Goal: Information Seeking & Learning: Learn about a topic

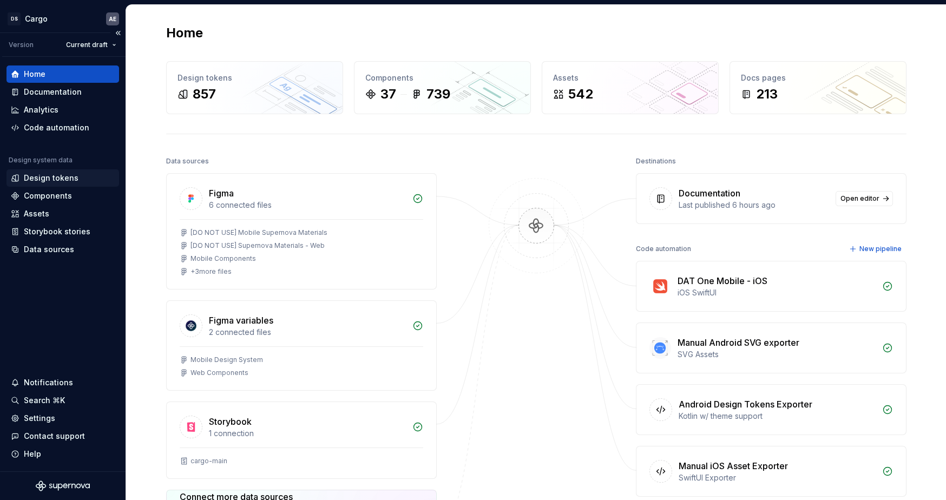
click at [67, 175] on div "Design tokens" at bounding box center [51, 178] width 55 height 11
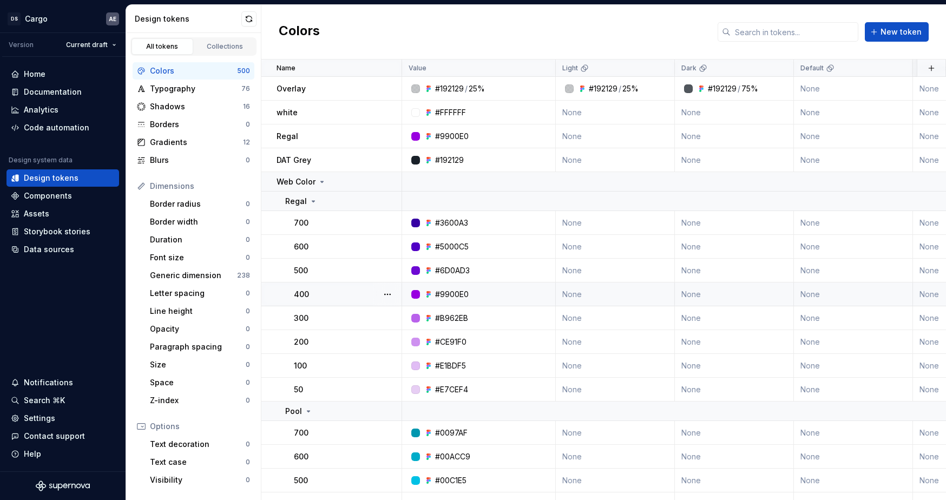
scroll to position [280, 0]
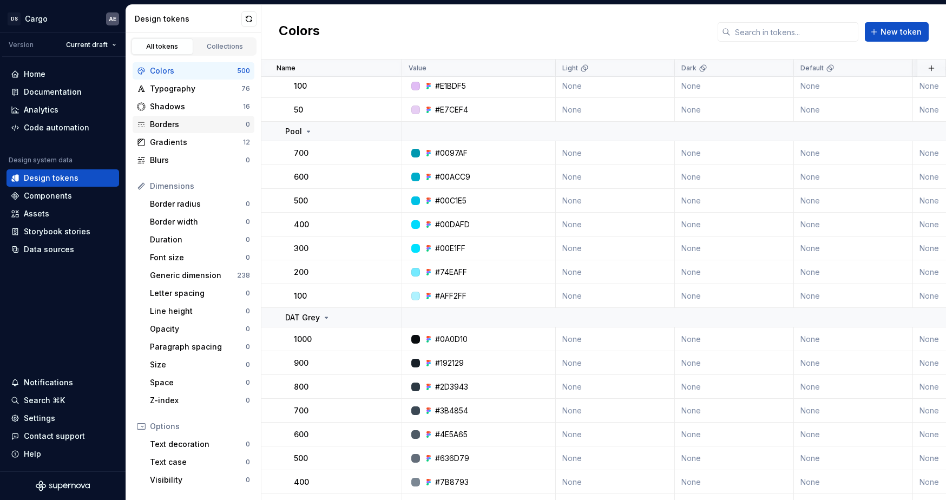
click at [186, 122] on div "Borders" at bounding box center [198, 124] width 96 height 11
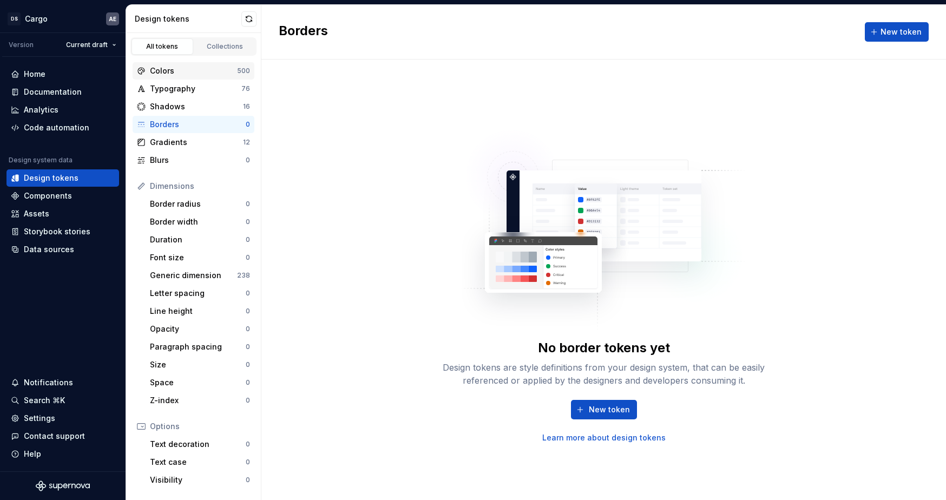
click at [214, 76] on div "Colors 500" at bounding box center [194, 70] width 122 height 17
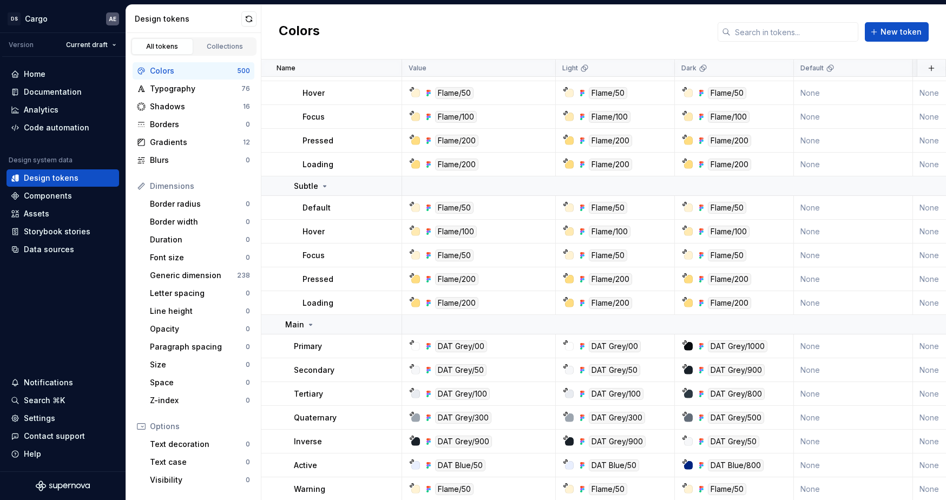
scroll to position [8456, 0]
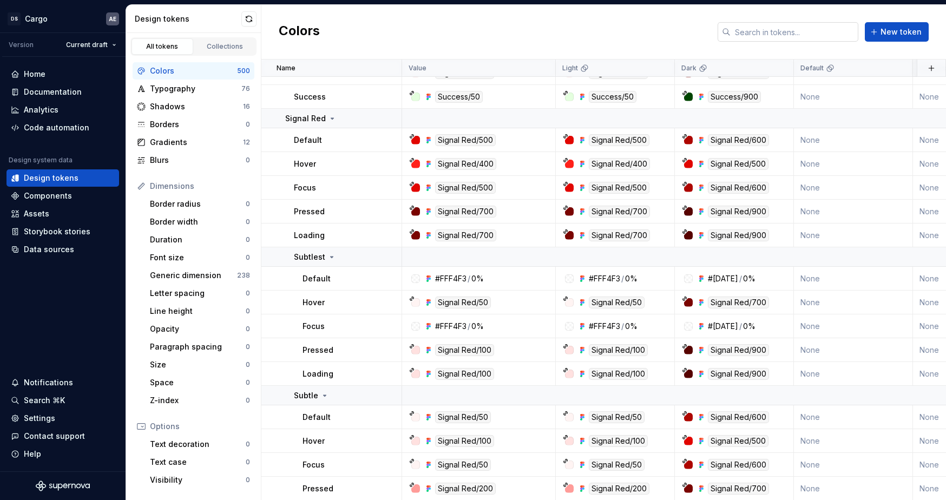
click at [743, 34] on input "text" at bounding box center [795, 31] width 128 height 19
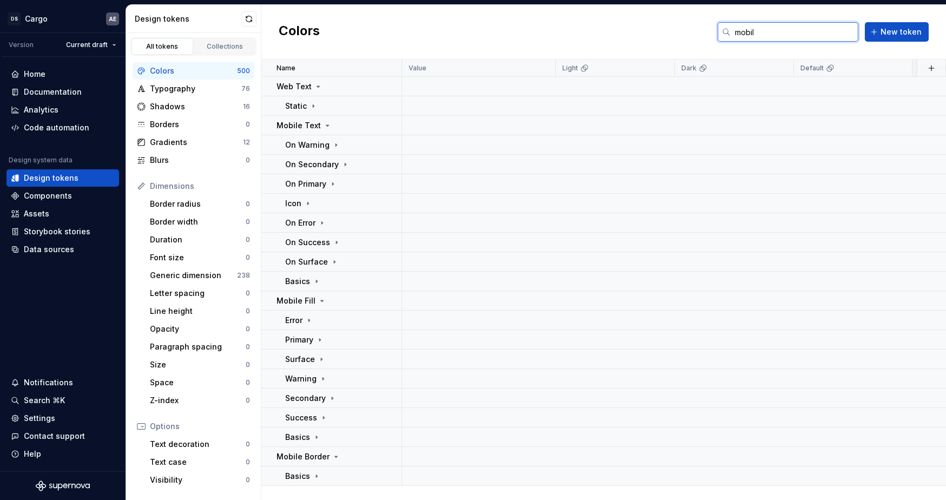
scroll to position [0, 0]
type input "mobile"
click at [330, 401] on icon at bounding box center [332, 398] width 9 height 9
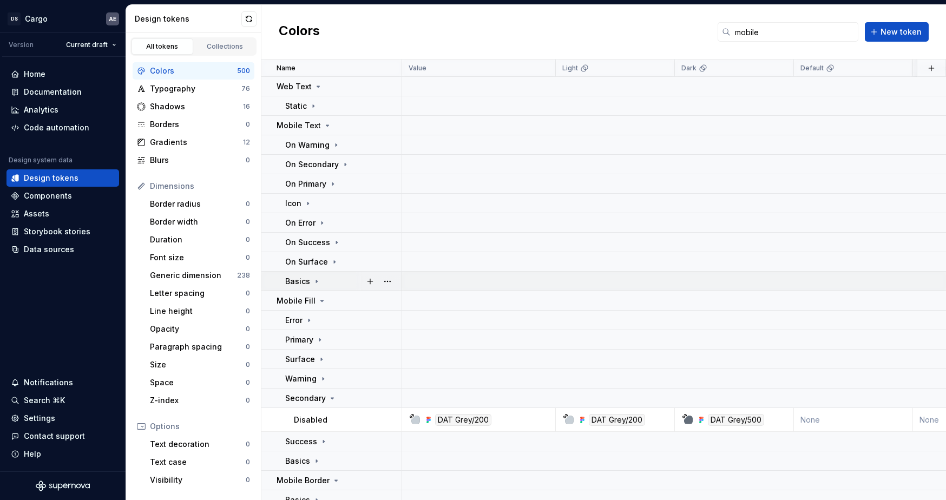
click at [319, 280] on icon at bounding box center [316, 281] width 9 height 9
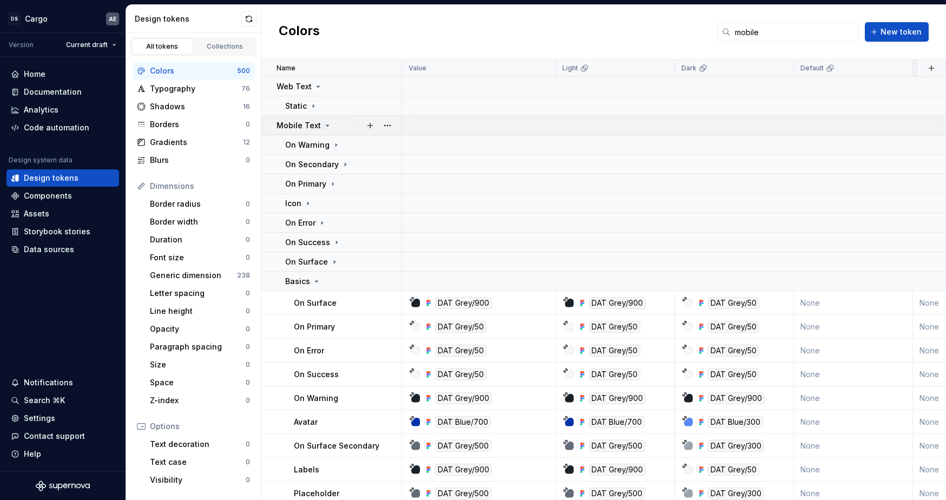
click at [324, 128] on icon at bounding box center [327, 125] width 9 height 9
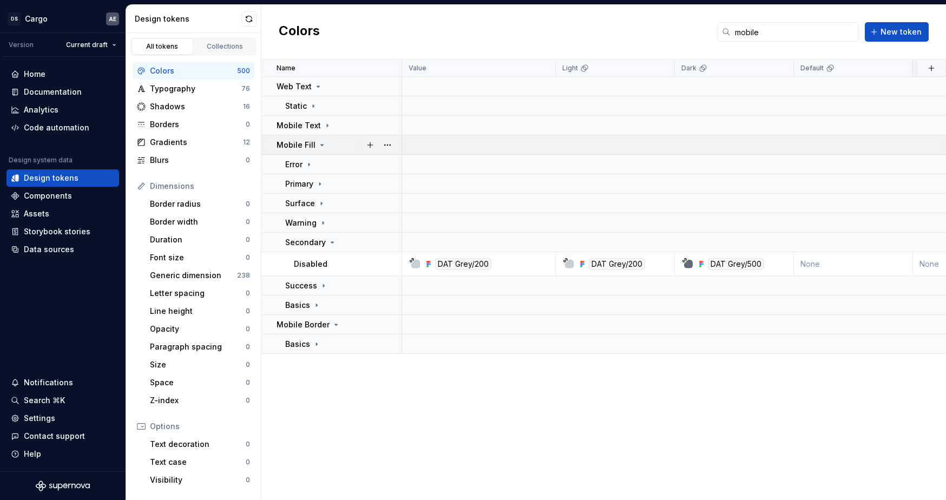
click at [319, 142] on icon at bounding box center [322, 145] width 9 height 9
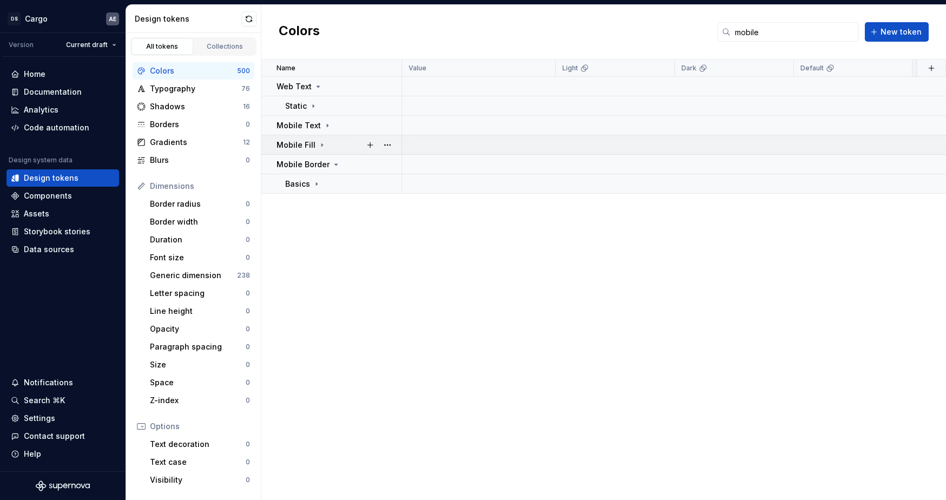
click at [319, 142] on icon at bounding box center [322, 145] width 9 height 9
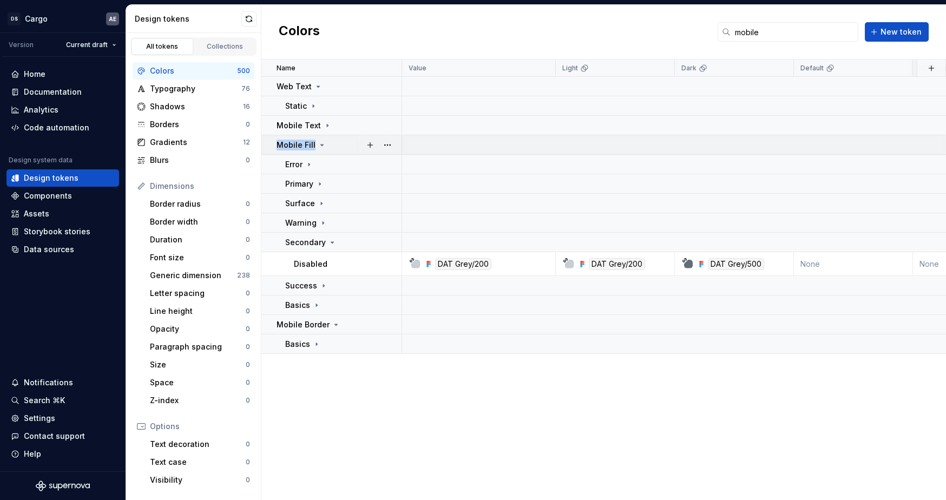
click at [319, 142] on icon at bounding box center [322, 145] width 9 height 9
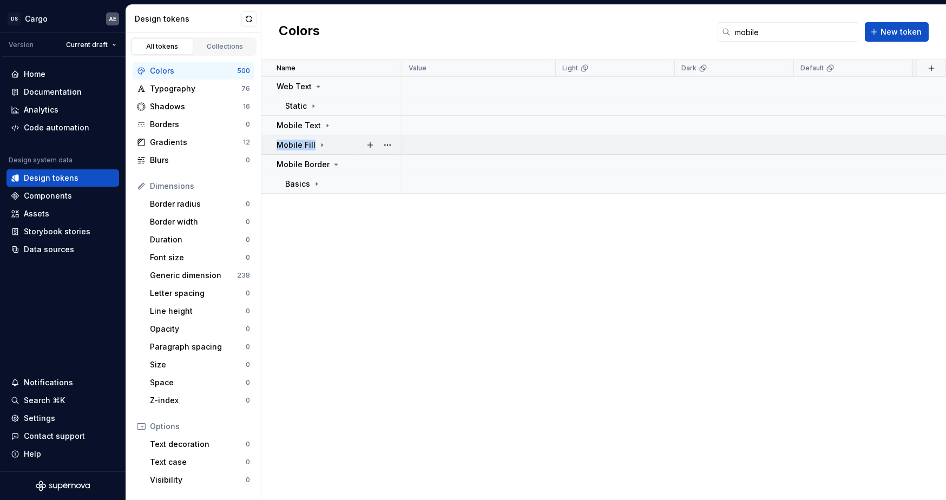
click at [303, 146] on p "Mobile Fill" at bounding box center [296, 145] width 39 height 11
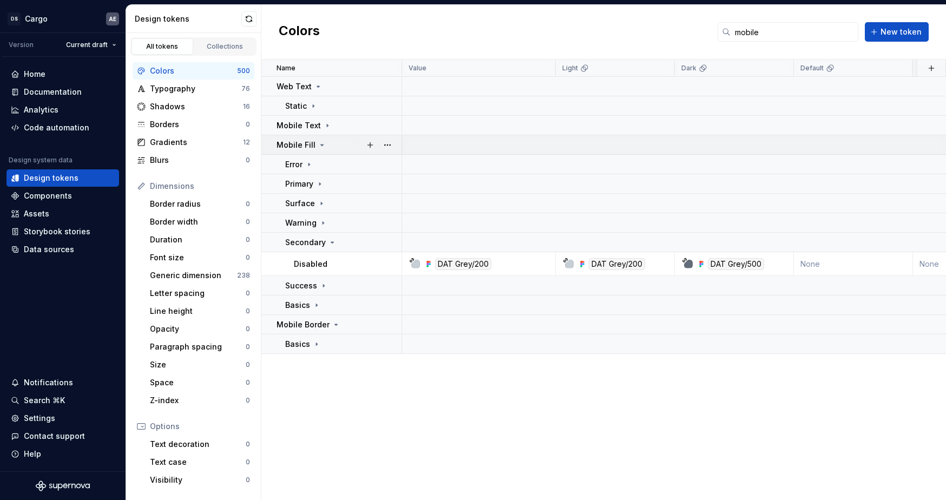
click at [314, 143] on div "Mobile Fill" at bounding box center [302, 145] width 50 height 11
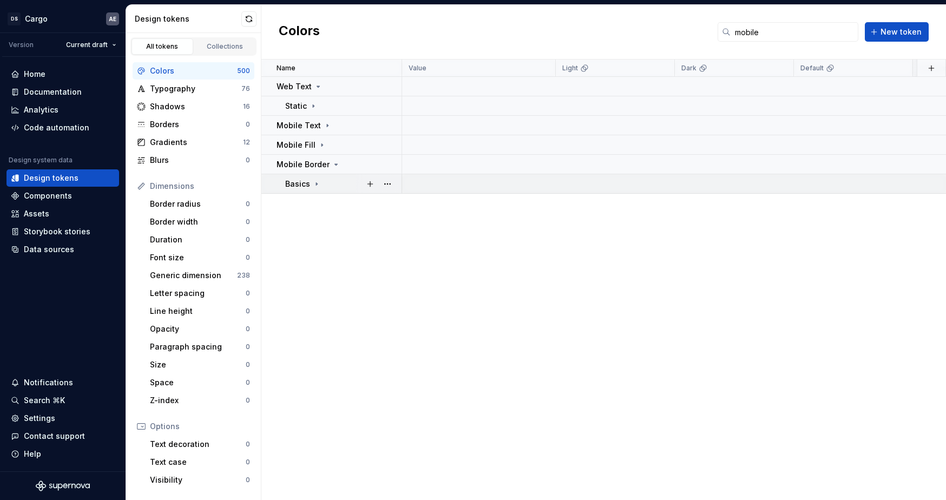
click at [303, 181] on p "Basics" at bounding box center [297, 184] width 25 height 11
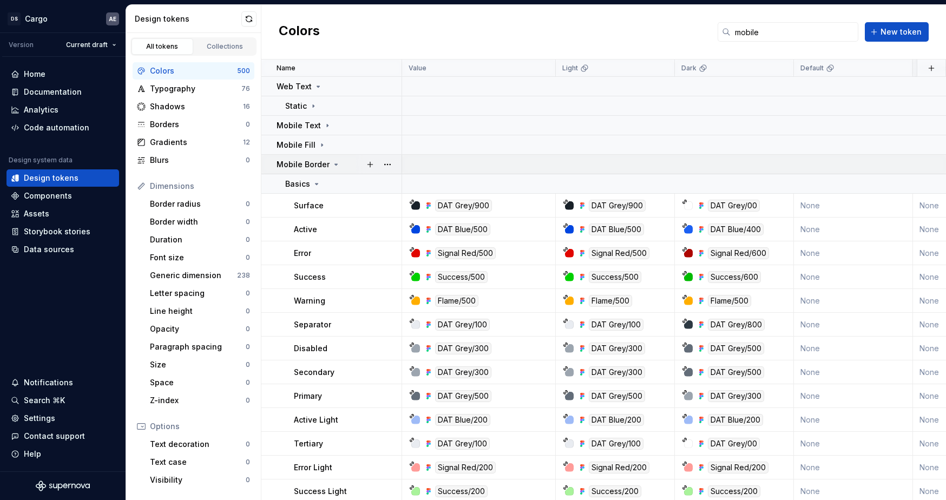
click at [312, 160] on p "Mobile Border" at bounding box center [303, 164] width 53 height 11
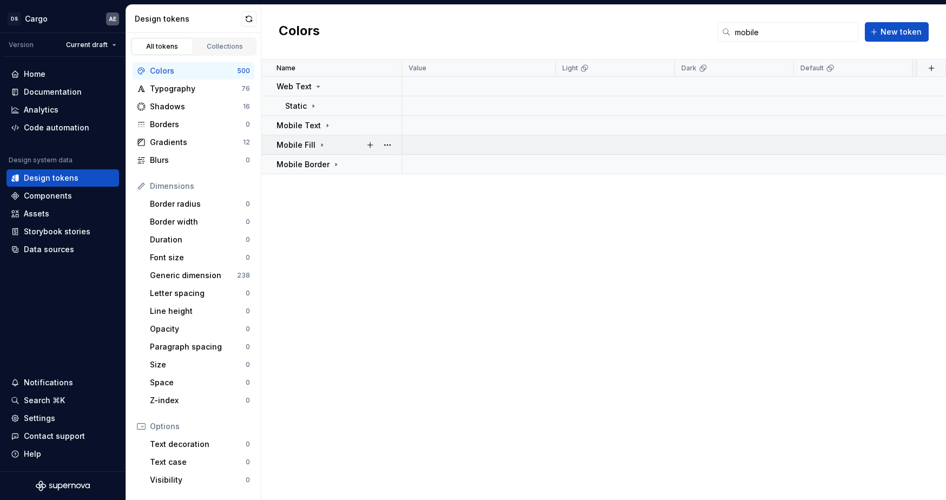
click at [303, 150] on td "Mobile Fill" at bounding box center [332, 144] width 141 height 19
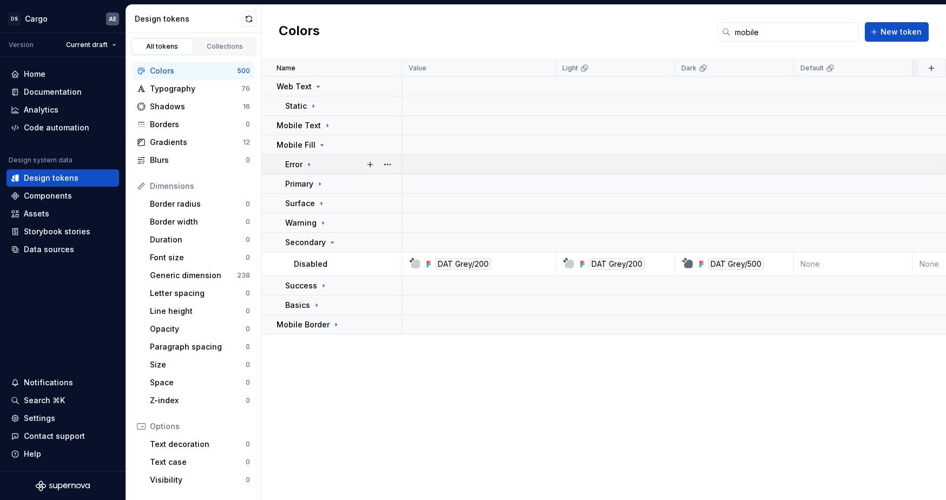
click at [303, 160] on div "Error" at bounding box center [299, 164] width 28 height 11
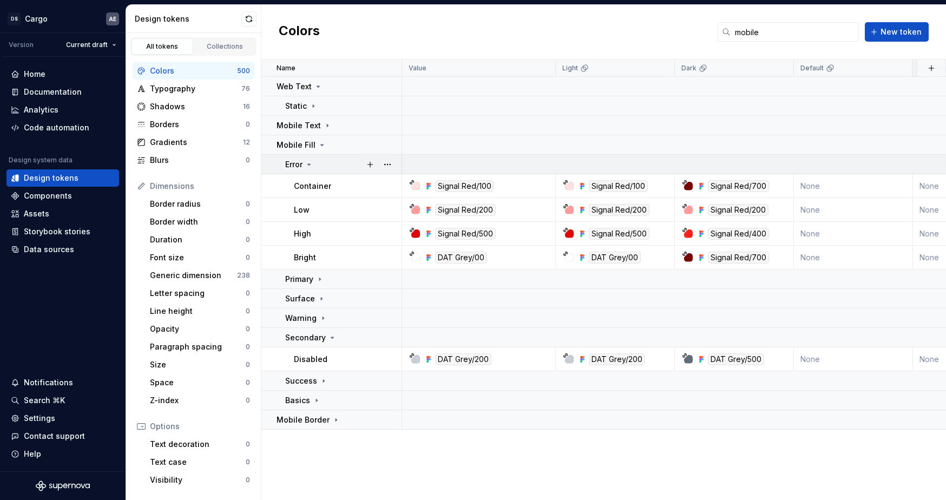
click at [304, 164] on div "Error" at bounding box center [299, 164] width 28 height 11
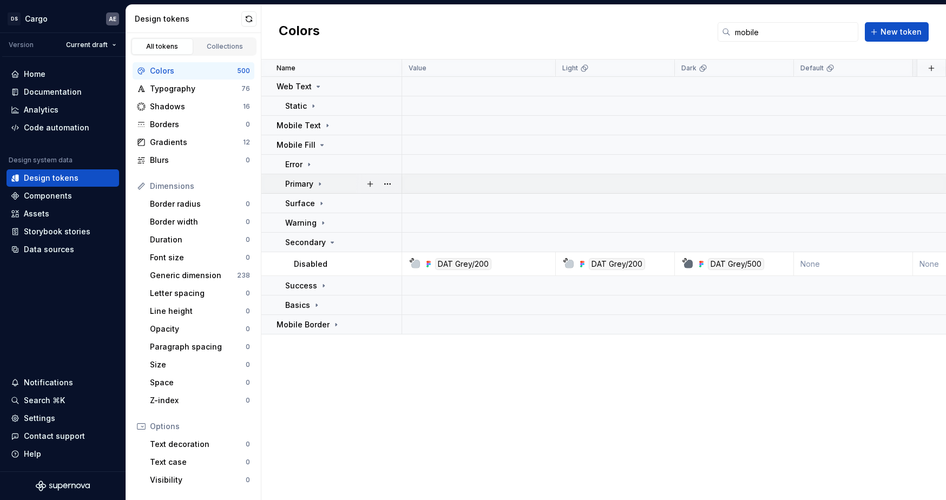
click at [301, 185] on p "Primary" at bounding box center [299, 184] width 28 height 11
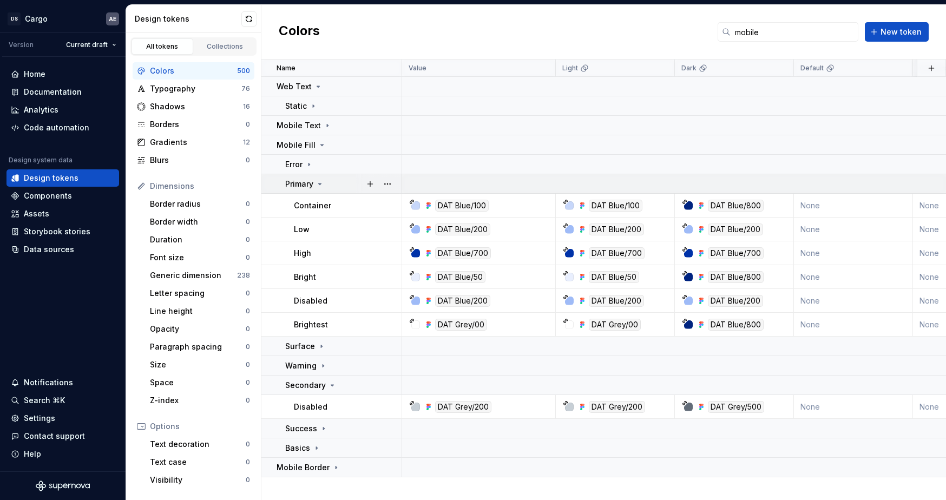
click at [301, 185] on p "Primary" at bounding box center [299, 184] width 28 height 11
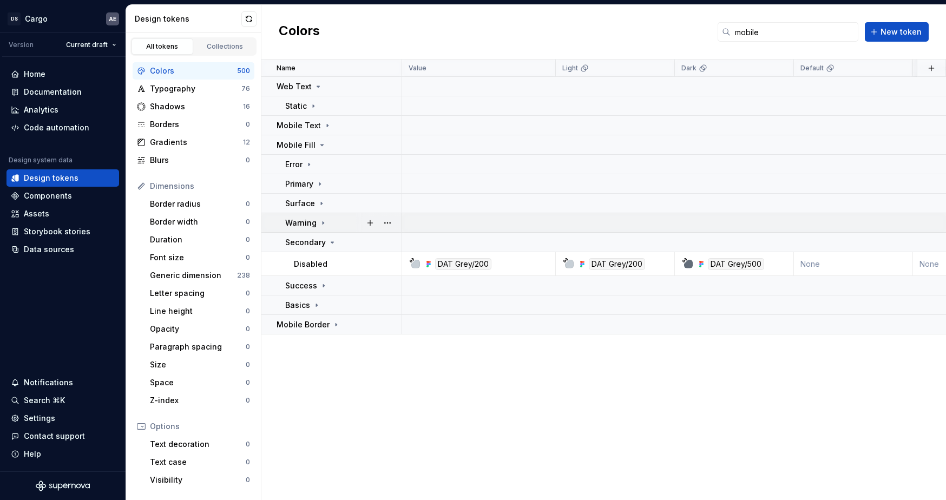
click at [300, 220] on p "Warning" at bounding box center [300, 223] width 31 height 11
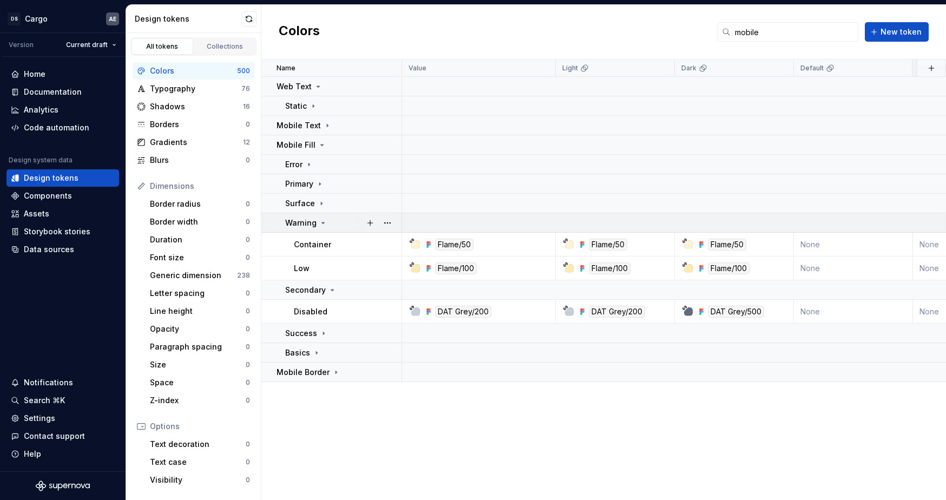
click at [300, 220] on p "Warning" at bounding box center [300, 223] width 31 height 11
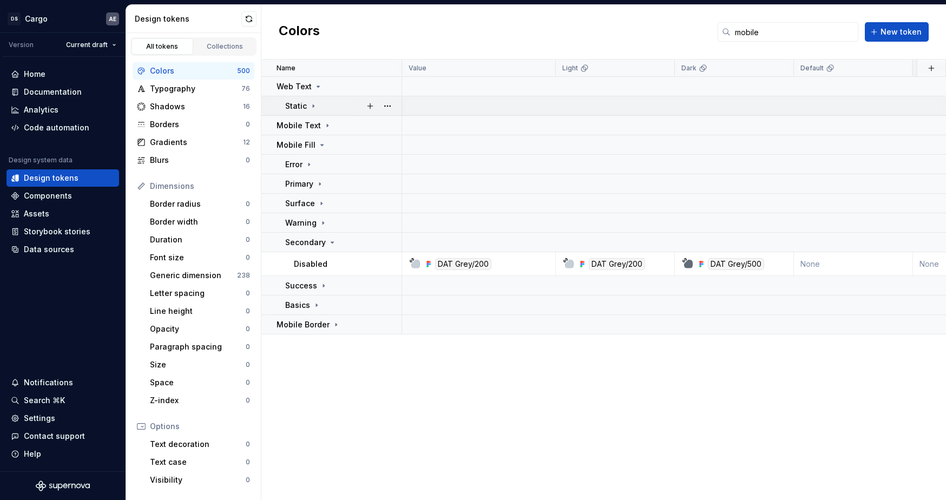
click at [310, 106] on icon at bounding box center [313, 106] width 9 height 9
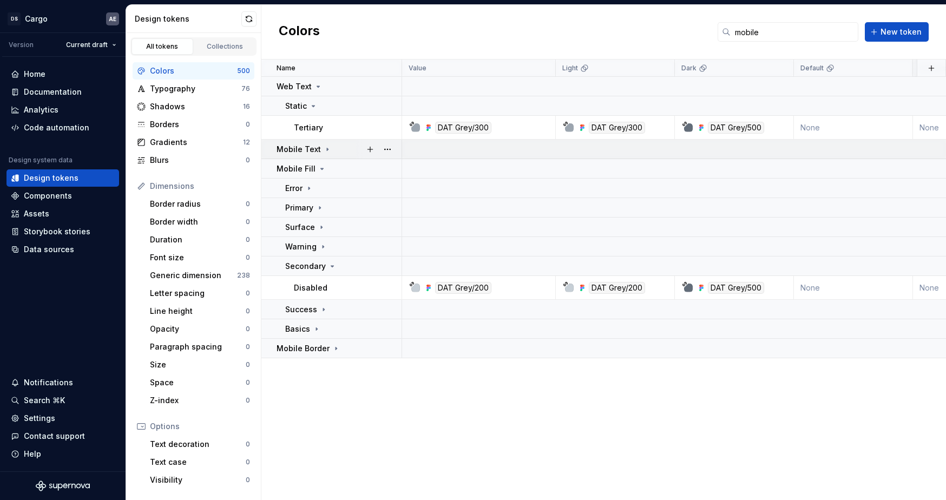
click at [317, 147] on p "Mobile Text" at bounding box center [299, 149] width 44 height 11
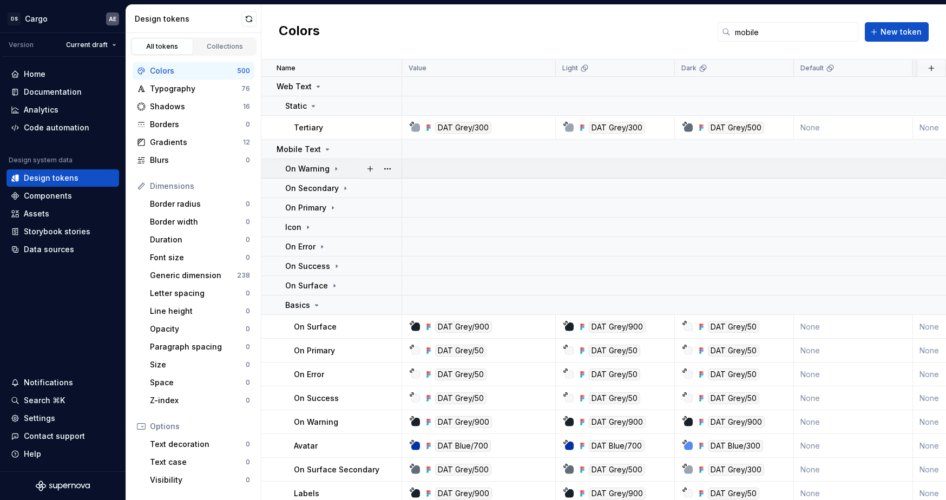
click at [318, 169] on p "On Warning" at bounding box center [307, 169] width 44 height 11
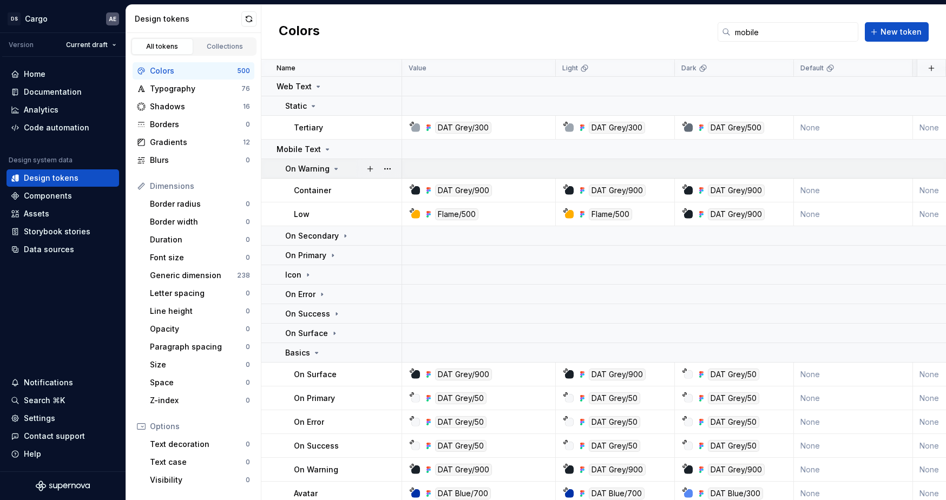
click at [319, 170] on p "On Warning" at bounding box center [307, 169] width 44 height 11
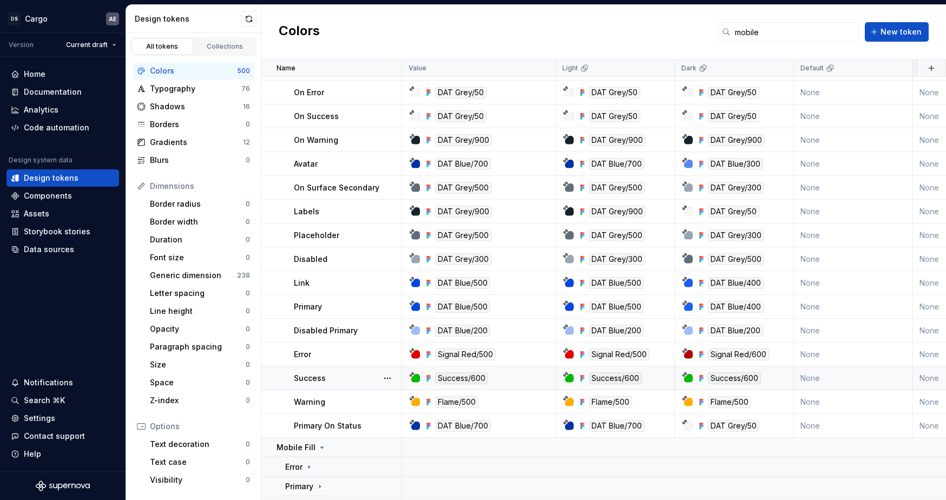
scroll to position [283, 0]
click at [344, 25] on div "Colors mobile New token" at bounding box center [604, 32] width 685 height 55
click at [652, 28] on div "Colors mobile New token" at bounding box center [604, 32] width 685 height 55
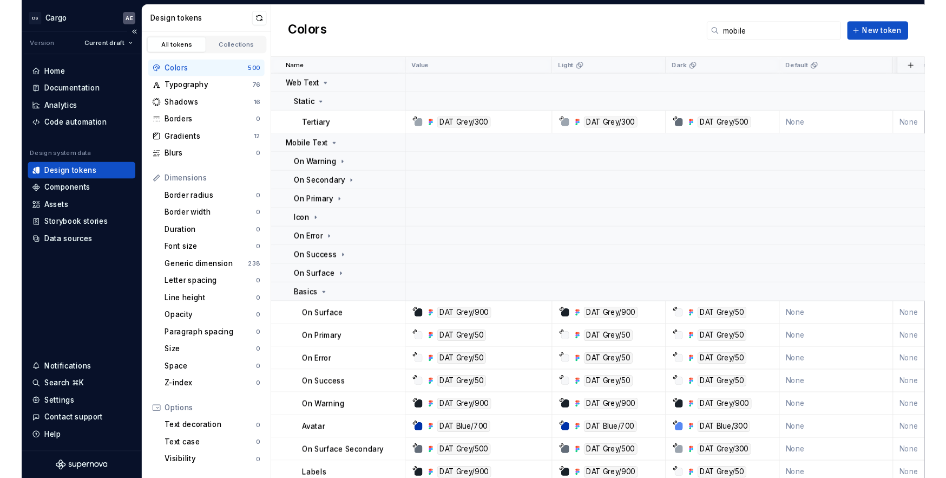
scroll to position [0, 0]
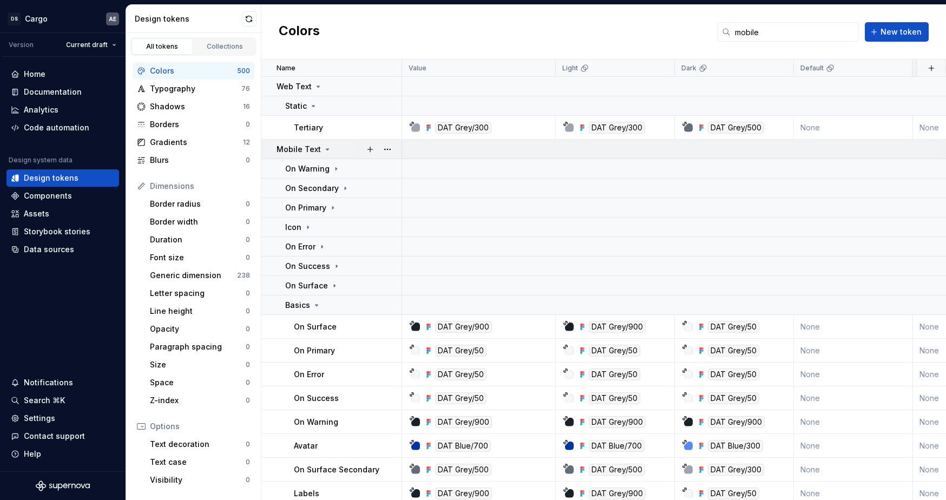
click at [323, 148] on icon at bounding box center [327, 149] width 9 height 9
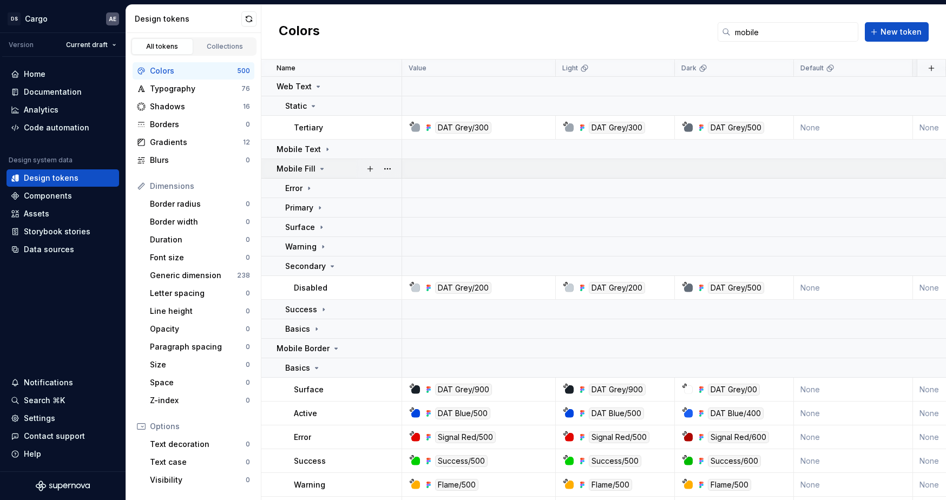
click at [318, 169] on icon at bounding box center [322, 169] width 9 height 9
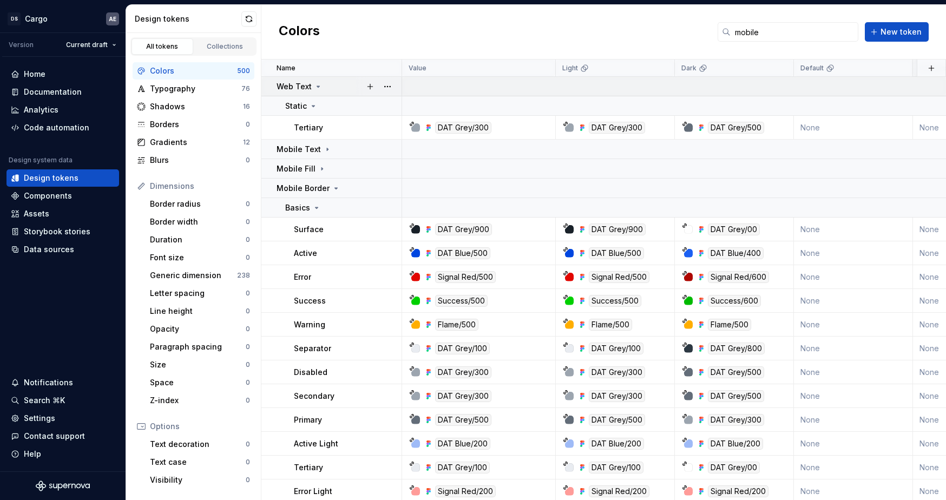
click at [311, 92] on td "Web Text" at bounding box center [332, 86] width 141 height 19
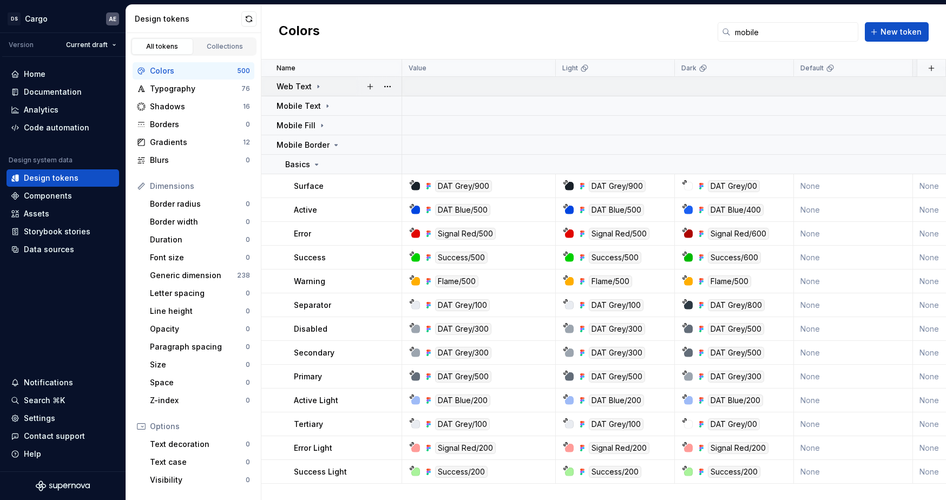
click at [312, 91] on div "Web Text" at bounding box center [300, 86] width 46 height 11
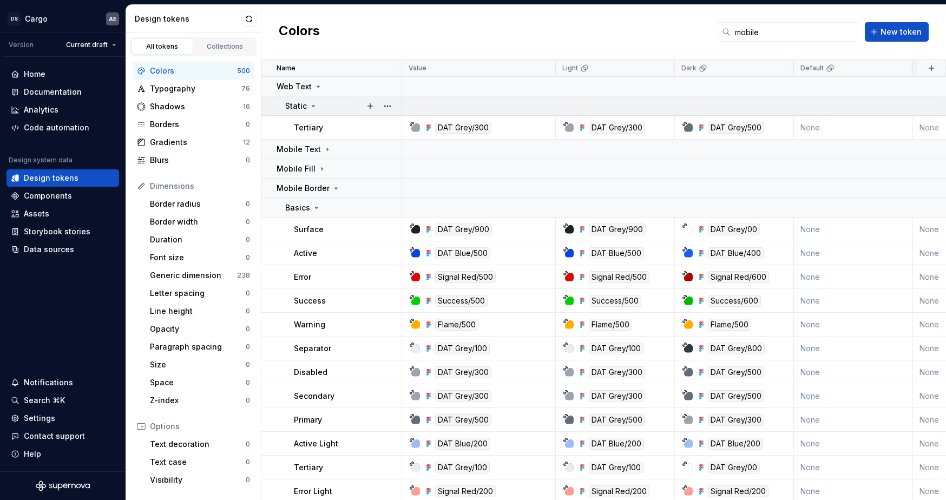
click at [309, 111] on td "Static" at bounding box center [332, 105] width 141 height 19
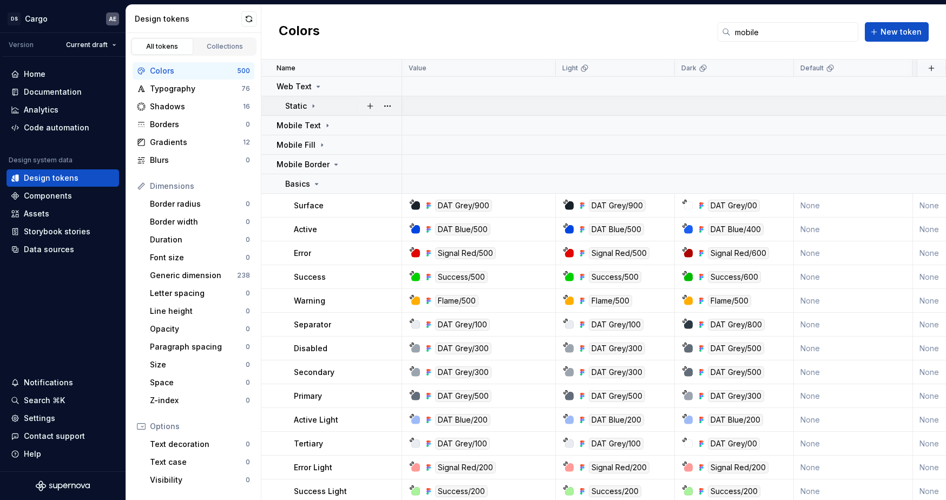
click at [309, 111] on td "Static" at bounding box center [332, 105] width 141 height 19
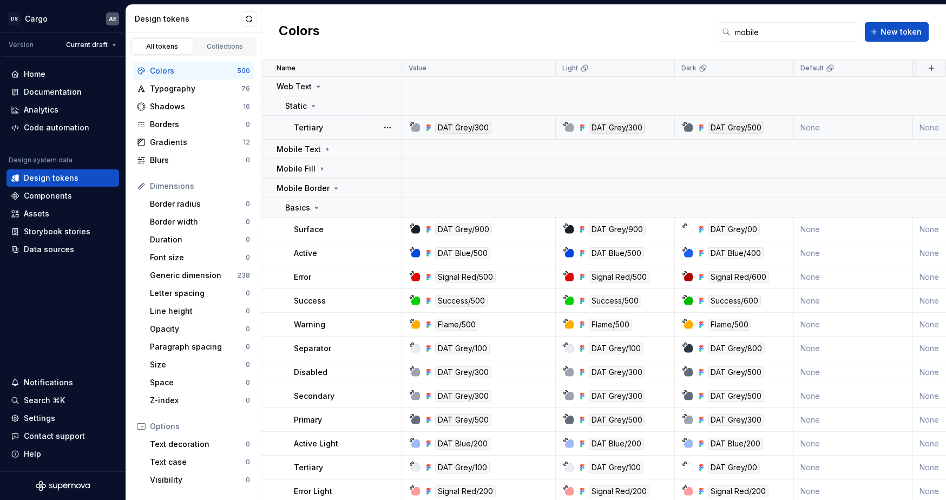
click at [312, 135] on td "Tertiary" at bounding box center [332, 128] width 141 height 24
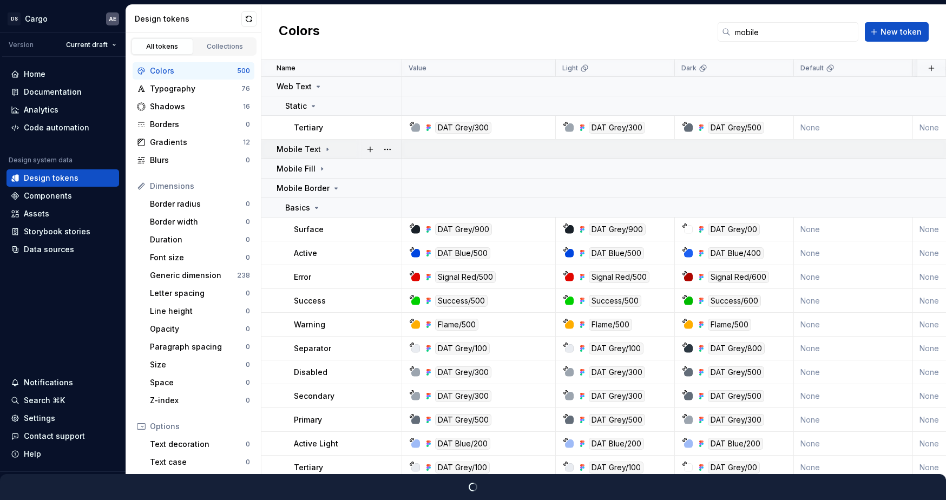
click at [316, 146] on p "Mobile Text" at bounding box center [299, 149] width 44 height 11
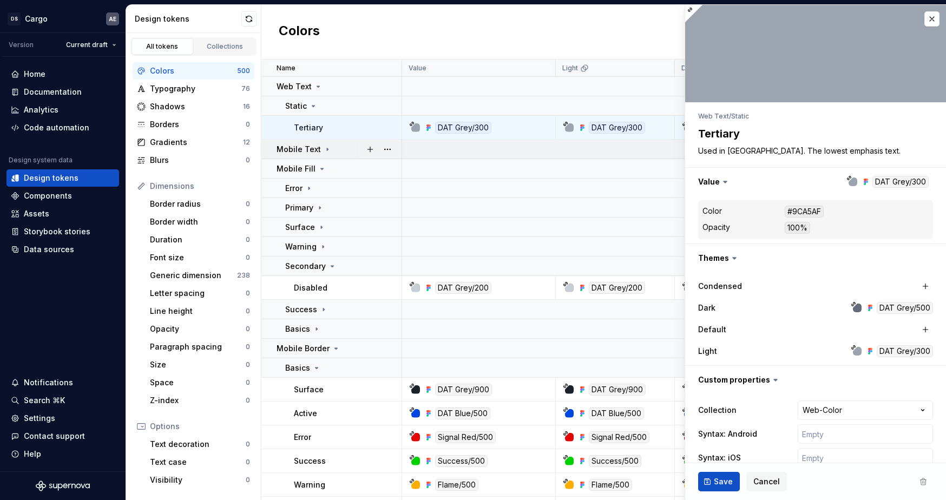
click at [323, 148] on icon at bounding box center [327, 149] width 9 height 9
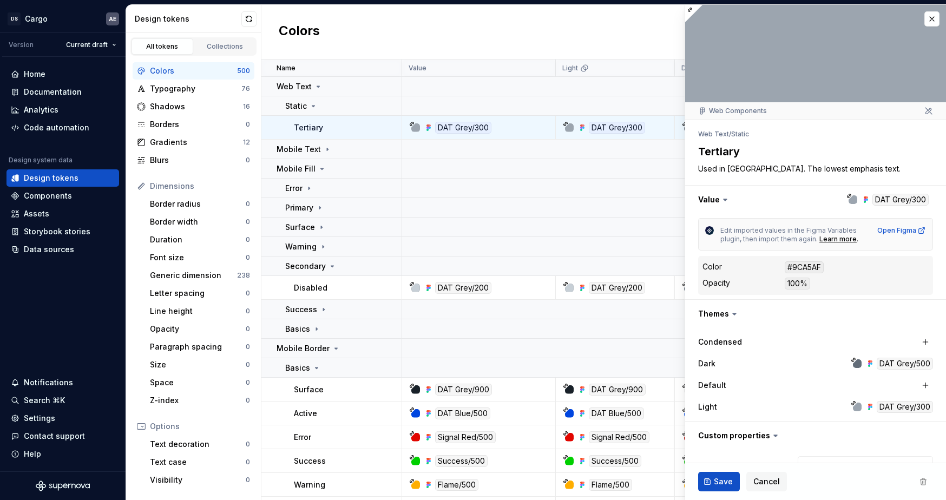
type textarea "*"
click at [925, 20] on button "button" at bounding box center [932, 18] width 15 height 15
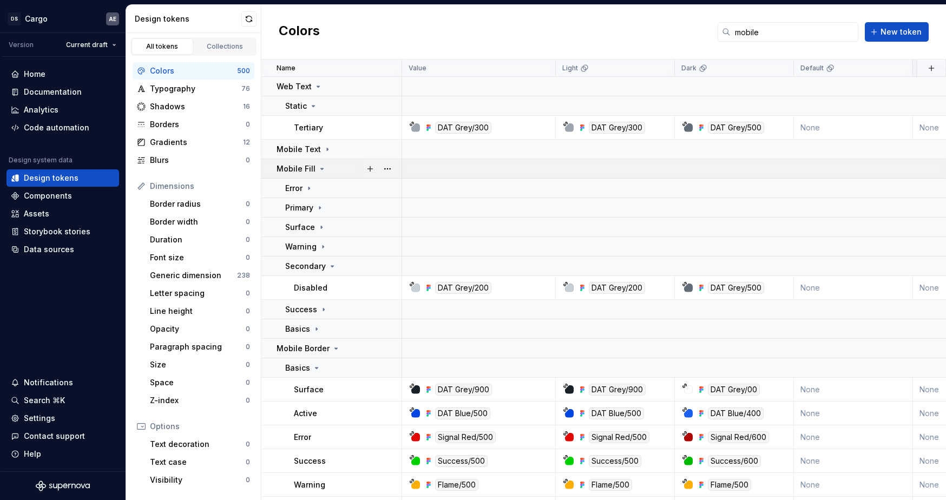
click at [325, 170] on div "Mobile Fill" at bounding box center [339, 169] width 125 height 11
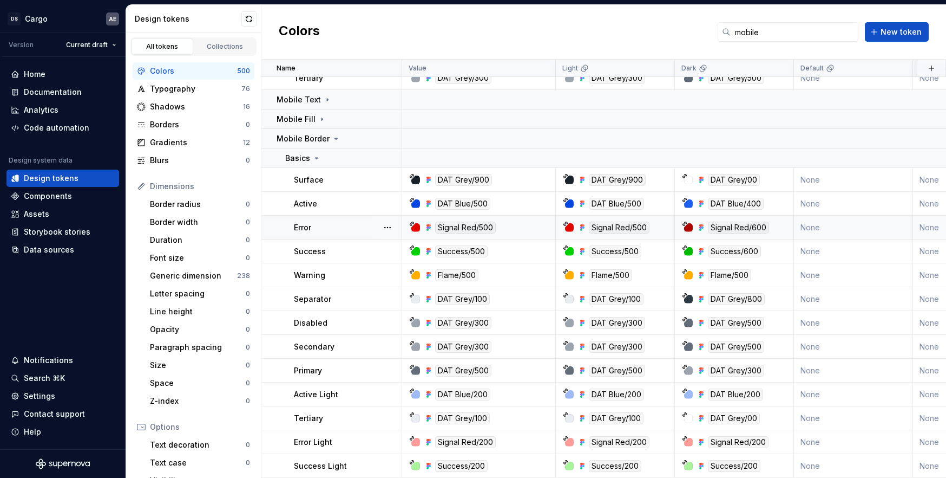
scroll to position [54, 0]
click at [317, 154] on icon at bounding box center [316, 158] width 9 height 9
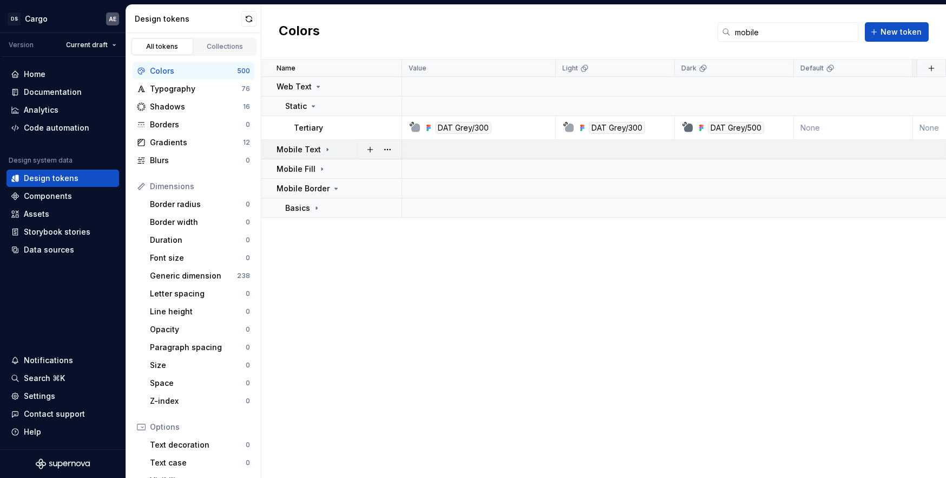
scroll to position [0, 0]
click at [314, 212] on icon at bounding box center [316, 208] width 9 height 9
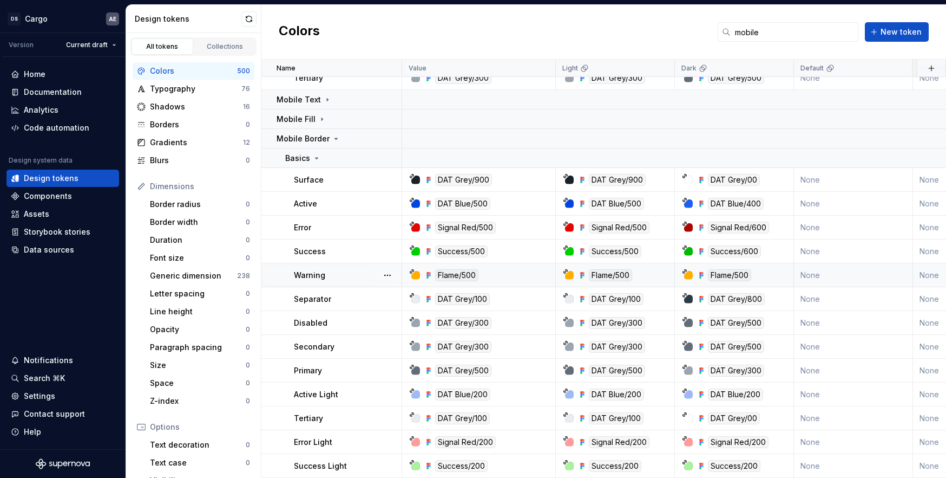
scroll to position [54, 0]
click at [323, 99] on icon at bounding box center [327, 99] width 9 height 9
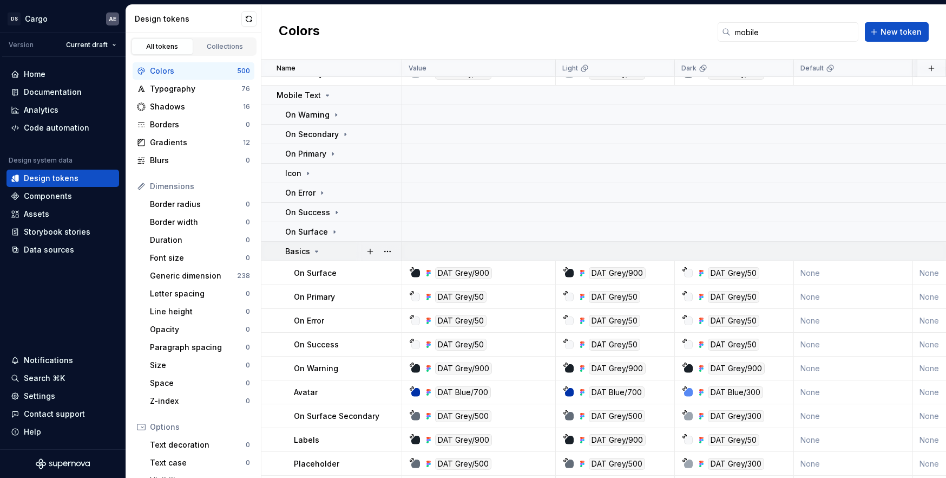
click at [310, 257] on td "Basics" at bounding box center [332, 250] width 141 height 19
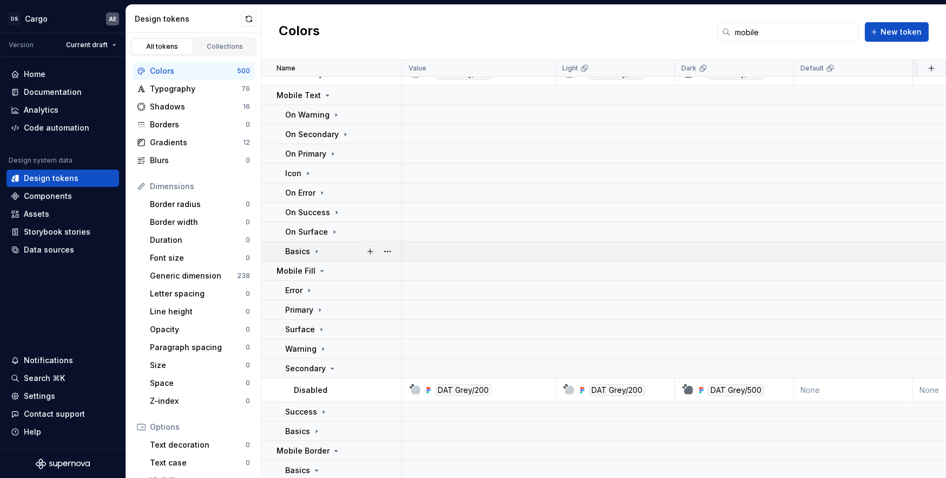
click at [312, 254] on icon at bounding box center [316, 251] width 9 height 9
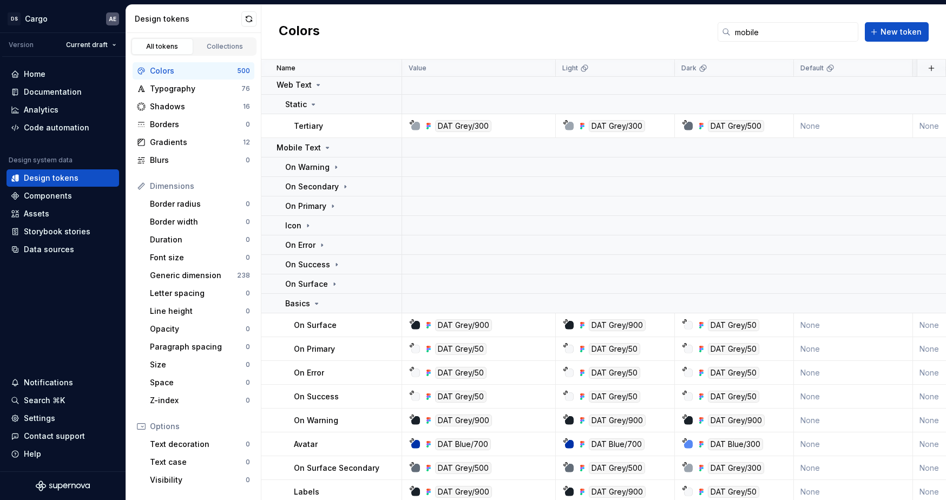
scroll to position [0, 0]
click at [501, 31] on div "Colors mobile New token" at bounding box center [604, 32] width 685 height 55
click at [230, 49] on div "Collections" at bounding box center [225, 46] width 54 height 9
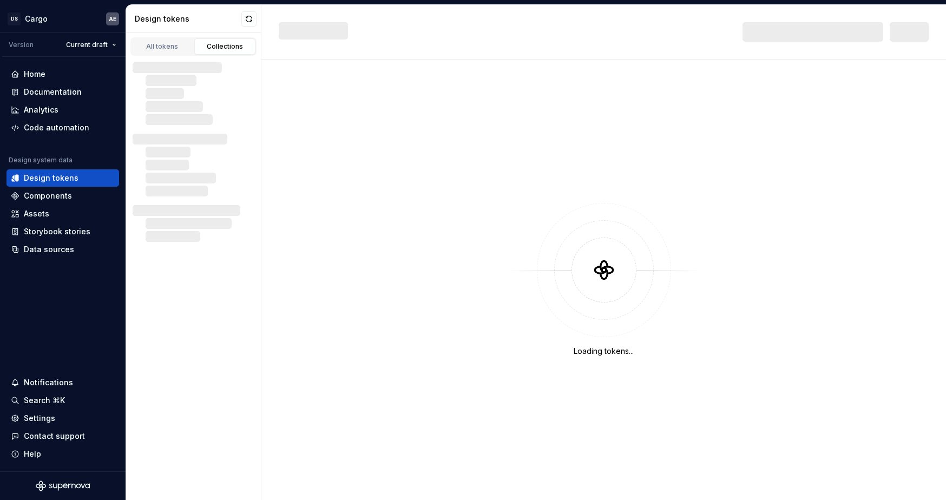
click at [165, 55] on div "All tokens Collections" at bounding box center [193, 46] width 126 height 18
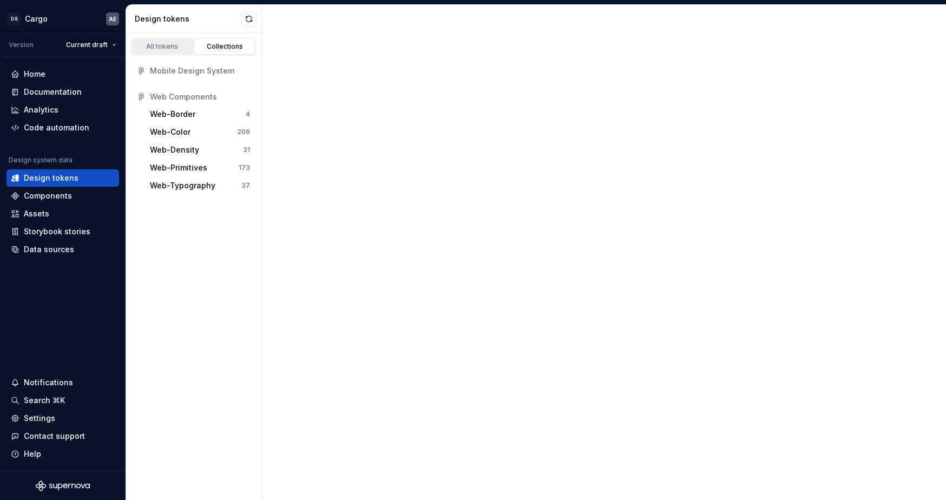
click at [164, 42] on div "All tokens" at bounding box center [162, 46] width 54 height 9
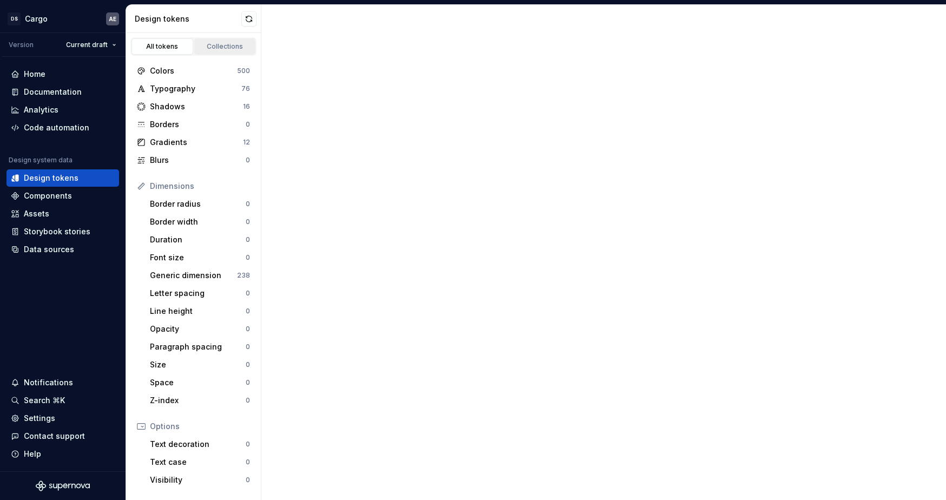
click at [204, 43] on div "Collections" at bounding box center [225, 46] width 54 height 9
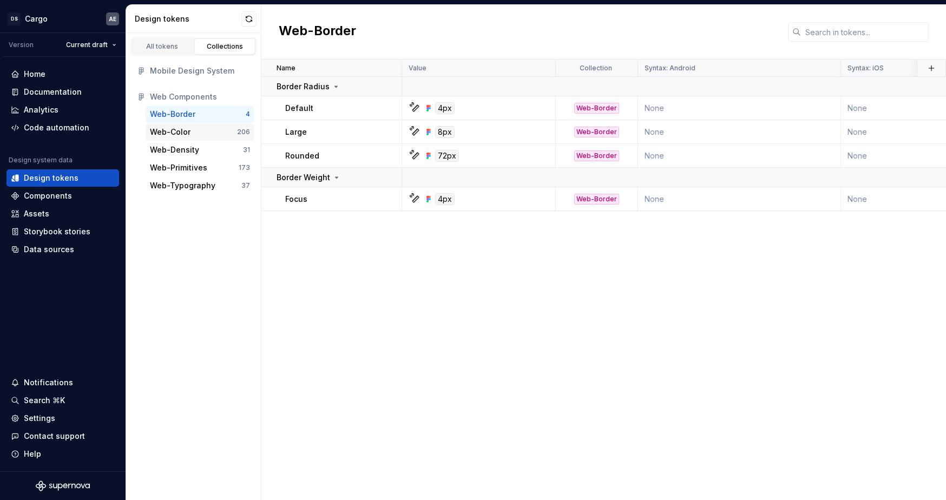
click at [206, 134] on div "Web-Color" at bounding box center [193, 132] width 87 height 11
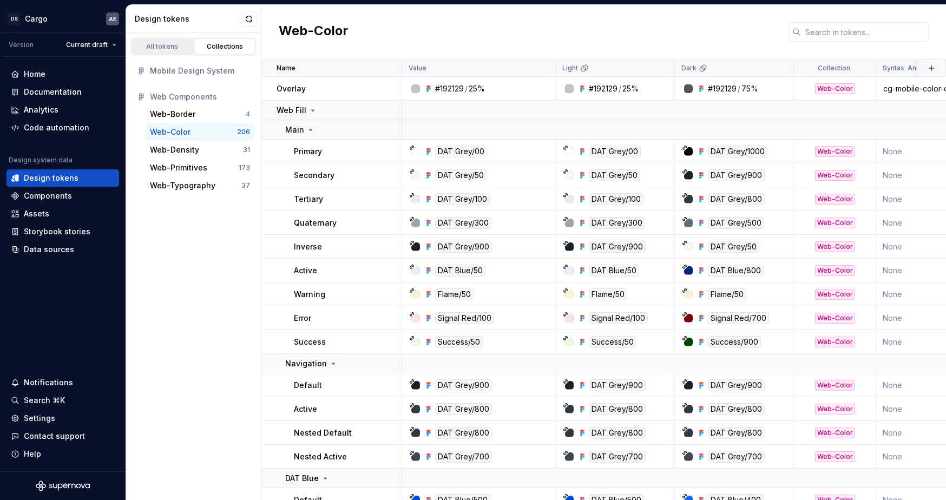
click at [186, 42] on div "All tokens" at bounding box center [162, 46] width 54 height 9
